Goal: Task Accomplishment & Management: Complete application form

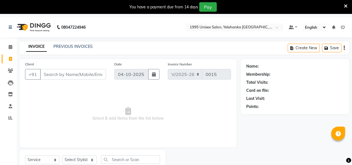
select select "8994"
select select "service"
click at [12, 28] on icon at bounding box center [10, 27] width 3 height 4
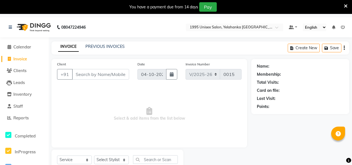
click at [20, 60] on span "Invoice" at bounding box center [20, 58] width 14 height 5
select select "service"
type input "0015"
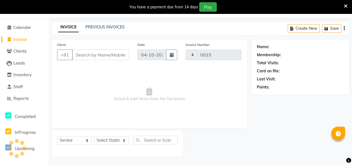
select select "8994"
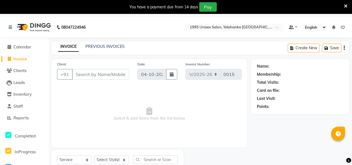
click at [87, 80] on input "Client" at bounding box center [100, 74] width 57 height 11
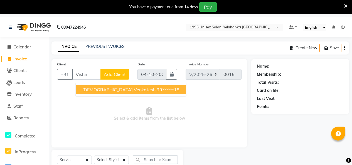
click at [117, 93] on span "[DEMOGRAPHIC_DATA] venkatesh" at bounding box center [118, 90] width 73 height 6
type input "99******18"
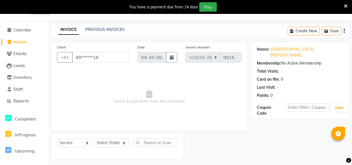
scroll to position [39, 0]
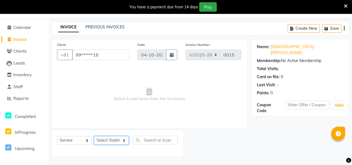
click at [108, 137] on select "Select Stylist [PERSON_NAME] [PERSON_NAME] [PERSON_NAME] KATHUM Front Office 19…" at bounding box center [111, 140] width 35 height 9
select select "91484"
click at [96, 136] on select "Select Stylist [PERSON_NAME] [PERSON_NAME] [PERSON_NAME] KATHUM Front Office 19…" at bounding box center [111, 140] width 35 height 9
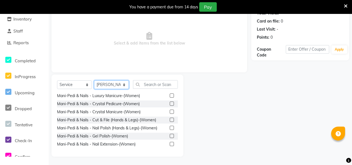
scroll to position [94, 0]
click at [158, 81] on input "text" at bounding box center [155, 84] width 45 height 9
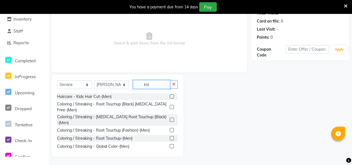
scroll to position [47, 0]
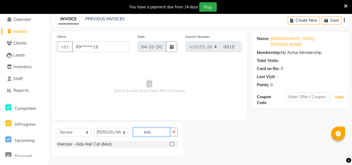
type input "kids"
click at [170, 142] on label at bounding box center [172, 144] width 4 height 4
click at [170, 143] on input "checkbox" at bounding box center [172, 145] width 4 height 4
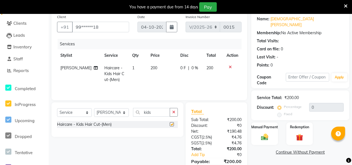
checkbox input "false"
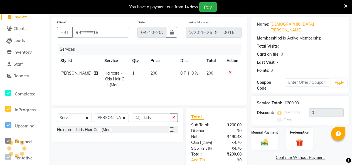
scroll to position [75, 0]
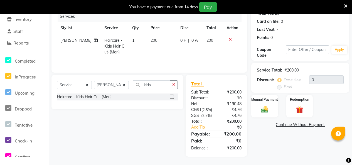
click at [230, 42] on icon at bounding box center [230, 40] width 3 height 4
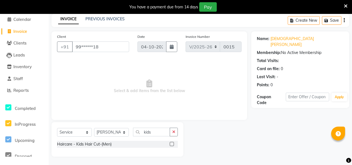
scroll to position [47, 0]
click at [160, 128] on input "kids" at bounding box center [151, 132] width 37 height 9
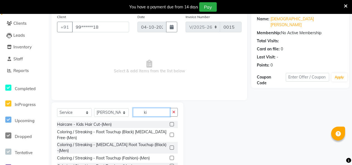
type input "k"
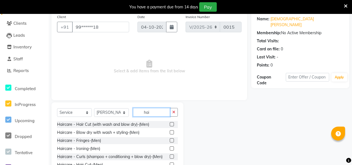
type input "hai"
click at [170, 127] on label at bounding box center [172, 124] width 4 height 4
click at [170, 127] on input "checkbox" at bounding box center [172, 125] width 4 height 4
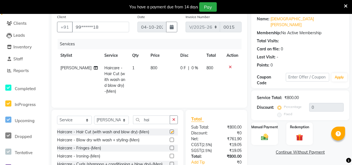
checkbox input "false"
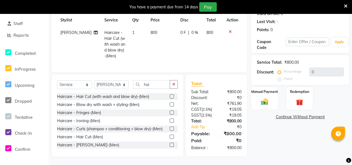
scroll to position [28, 0]
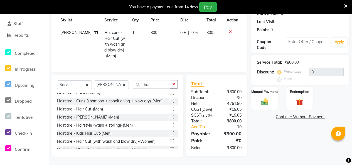
click at [170, 111] on label at bounding box center [172, 109] width 4 height 4
click at [170, 111] on input "checkbox" at bounding box center [172, 110] width 4 height 4
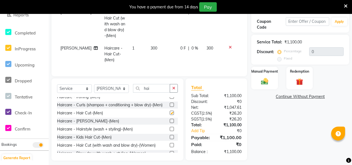
checkbox input "false"
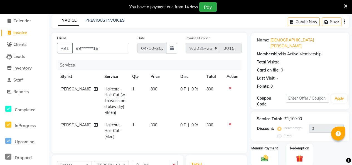
scroll to position [20, 0]
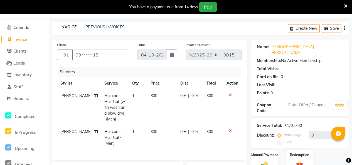
click at [229, 97] on icon at bounding box center [230, 95] width 3 height 4
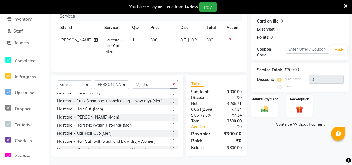
scroll to position [123, 0]
click at [266, 105] on img at bounding box center [265, 109] width 12 height 9
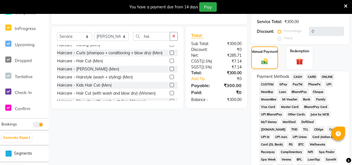
click at [300, 80] on span "CASH" at bounding box center [298, 77] width 12 height 6
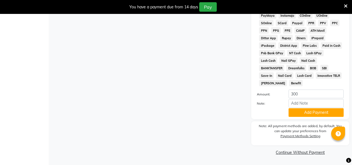
scroll to position [395, 0]
click at [308, 108] on button "Add Payment" at bounding box center [316, 112] width 55 height 9
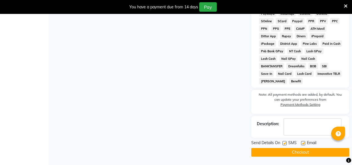
scroll to position [397, 0]
click at [286, 142] on label at bounding box center [285, 143] width 4 height 4
click at [286, 142] on input "checkbox" at bounding box center [285, 144] width 4 height 4
checkbox input "false"
click at [306, 142] on label at bounding box center [303, 143] width 4 height 4
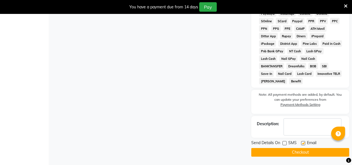
click at [305, 142] on input "checkbox" at bounding box center [303, 144] width 4 height 4
checkbox input "false"
click at [301, 153] on button "Checkout" at bounding box center [301, 152] width 98 height 9
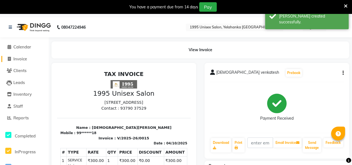
click at [16, 58] on span "Invoice" at bounding box center [20, 58] width 14 height 5
select select "service"
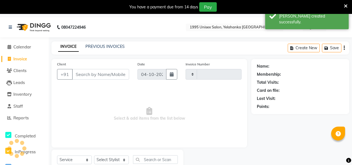
scroll to position [39, 0]
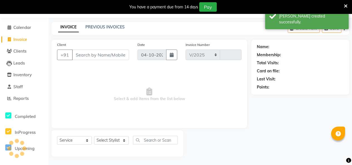
select select "8994"
type input "0016"
click at [344, 7] on icon at bounding box center [346, 6] width 4 height 5
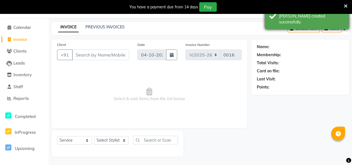
scroll to position [21, 0]
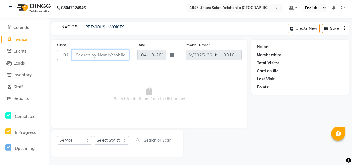
click at [116, 50] on input "Client" at bounding box center [100, 55] width 57 height 11
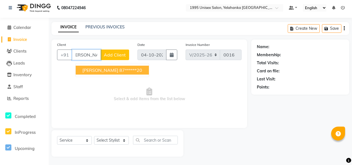
click at [131, 67] on ngb-highlight "87******20" at bounding box center [131, 70] width 23 height 6
type input "87******20"
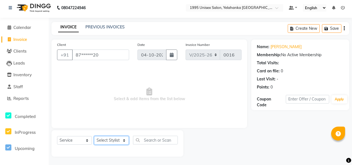
click at [118, 139] on select "Select Stylist [PERSON_NAME] [PERSON_NAME] [PERSON_NAME] KATHUM Front Office 19…" at bounding box center [111, 140] width 35 height 9
select select "91483"
click at [96, 136] on select "Select Stylist [PERSON_NAME] [PERSON_NAME] [PERSON_NAME] KATHUM Front Office 19…" at bounding box center [111, 140] width 35 height 9
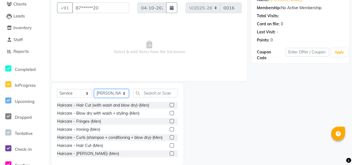
scroll to position [28, 0]
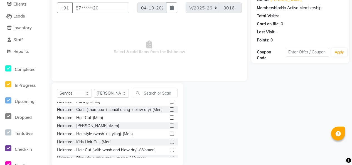
click at [170, 120] on label at bounding box center [172, 118] width 4 height 4
click at [170, 120] on input "checkbox" at bounding box center [172, 118] width 4 height 4
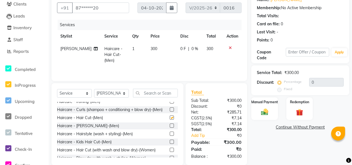
checkbox input "false"
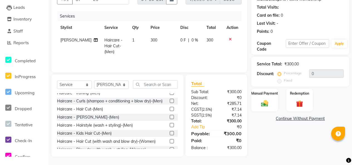
scroll to position [105, 0]
click at [272, 88] on div "Manual Payment" at bounding box center [265, 100] width 28 height 24
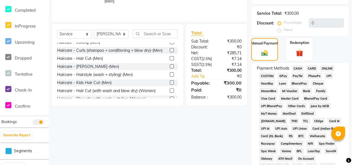
scroll to position [161, 0]
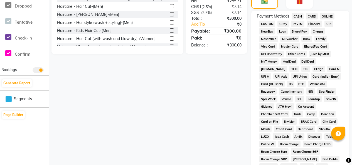
click at [301, 20] on span "CASH" at bounding box center [298, 16] width 12 height 6
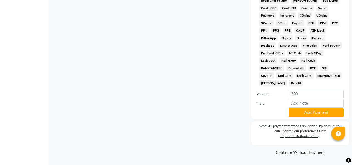
scroll to position [377, 0]
click at [306, 108] on button "Add Payment" at bounding box center [316, 112] width 55 height 9
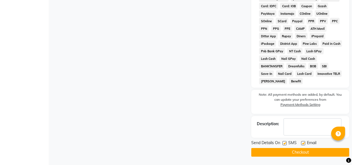
click at [285, 144] on label at bounding box center [285, 143] width 4 height 4
click at [285, 144] on input "checkbox" at bounding box center [285, 144] width 4 height 4
checkbox input "false"
click at [306, 144] on label at bounding box center [303, 143] width 4 height 4
click at [305, 144] on input "checkbox" at bounding box center [303, 144] width 4 height 4
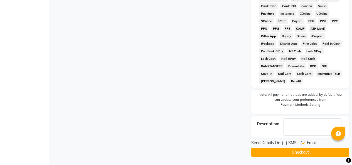
checkbox input "false"
click at [304, 151] on button "Checkout" at bounding box center [301, 152] width 98 height 9
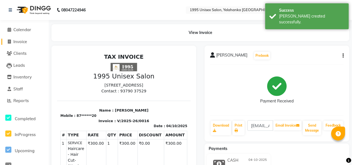
click at [19, 43] on span "Invoice" at bounding box center [20, 41] width 14 height 5
select select "service"
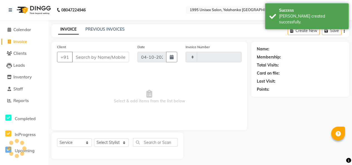
scroll to position [21, 0]
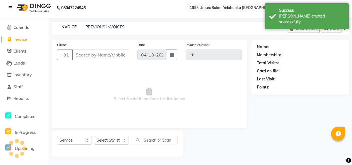
type input "0017"
select select "8994"
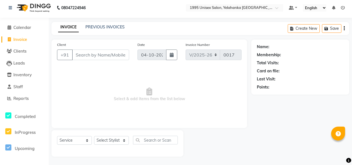
click at [114, 50] on input "Client" at bounding box center [100, 55] width 57 height 11
type input "h"
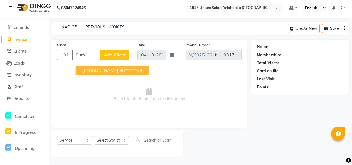
click at [140, 67] on ngb-highlight "98******89" at bounding box center [131, 70] width 23 height 6
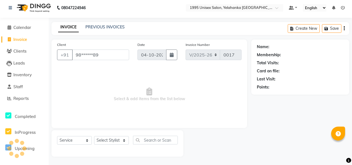
type input "98******89"
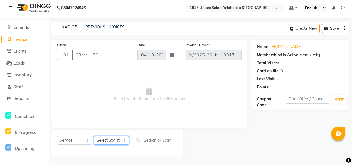
click at [120, 137] on select "Select Stylist [PERSON_NAME] [PERSON_NAME] [PERSON_NAME] KATHUM Front Office 19…" at bounding box center [111, 140] width 35 height 9
select select "93595"
click at [96, 136] on select "Select Stylist [PERSON_NAME] [PERSON_NAME] [PERSON_NAME] KATHUM Front Office 19…" at bounding box center [111, 140] width 35 height 9
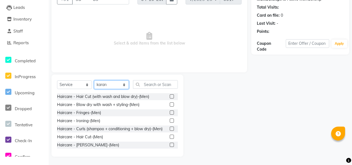
scroll to position [28, 0]
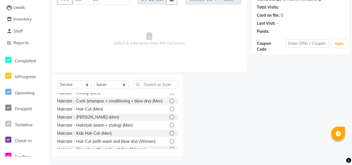
click at [170, 119] on label at bounding box center [172, 117] width 4 height 4
click at [170, 119] on input "checkbox" at bounding box center [172, 118] width 4 height 4
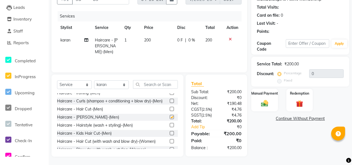
checkbox input "false"
click at [259, 88] on div "Manual Payment" at bounding box center [265, 100] width 28 height 24
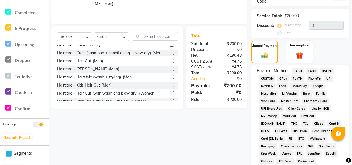
click at [286, 82] on span "GPay" at bounding box center [283, 78] width 11 height 6
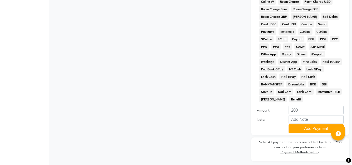
scroll to position [377, 0]
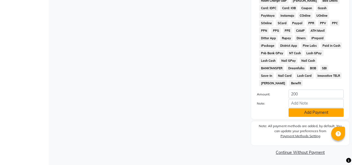
click at [310, 108] on button "Add Payment" at bounding box center [316, 112] width 55 height 9
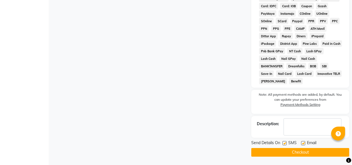
click at [299, 153] on button "Checkout" at bounding box center [301, 152] width 98 height 9
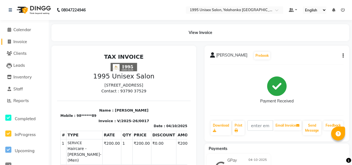
click at [23, 40] on span "Invoice" at bounding box center [20, 41] width 14 height 5
select select "service"
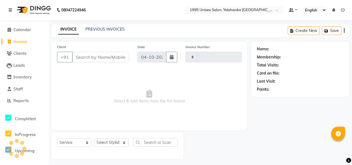
scroll to position [21, 0]
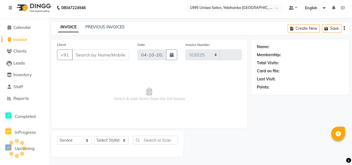
select select "8994"
type input "0018"
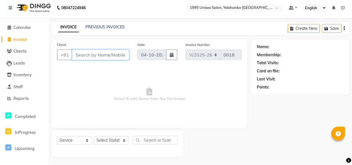
click at [91, 50] on input "Client" at bounding box center [100, 55] width 57 height 11
